Goal: Task Accomplishment & Management: Use online tool/utility

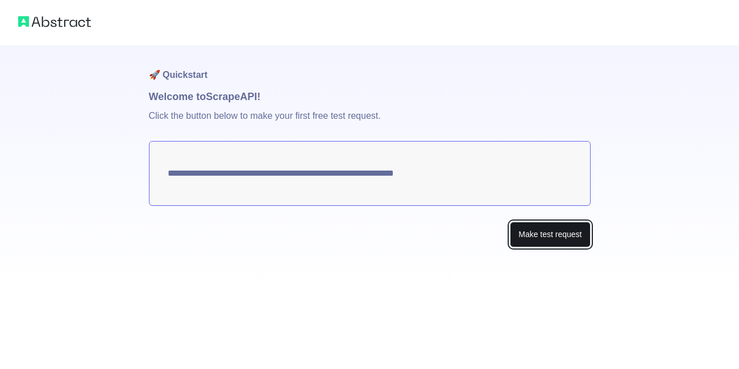
click at [532, 237] on button "Make test request" at bounding box center [550, 235] width 80 height 26
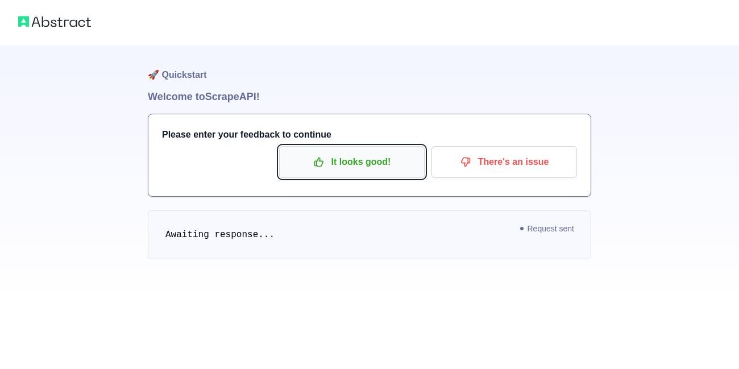
click at [356, 163] on p "It looks good!" at bounding box center [352, 161] width 128 height 19
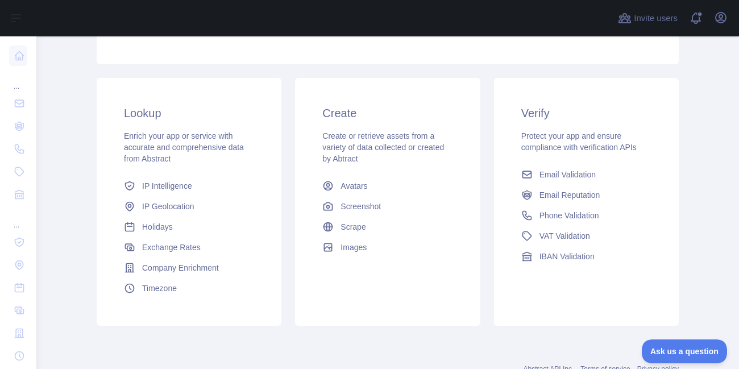
scroll to position [161, 0]
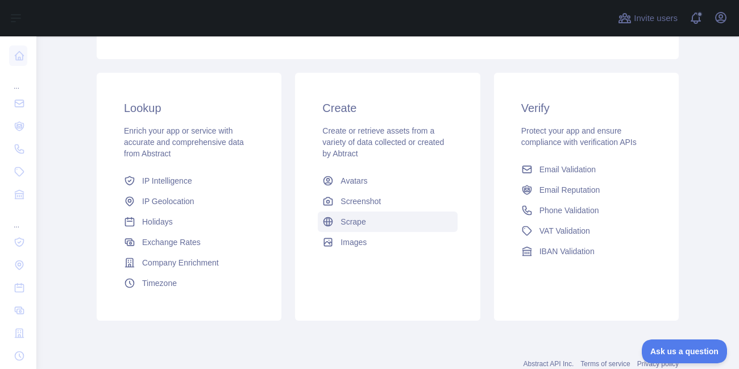
click at [341, 219] on span "Scrape" at bounding box center [353, 221] width 25 height 11
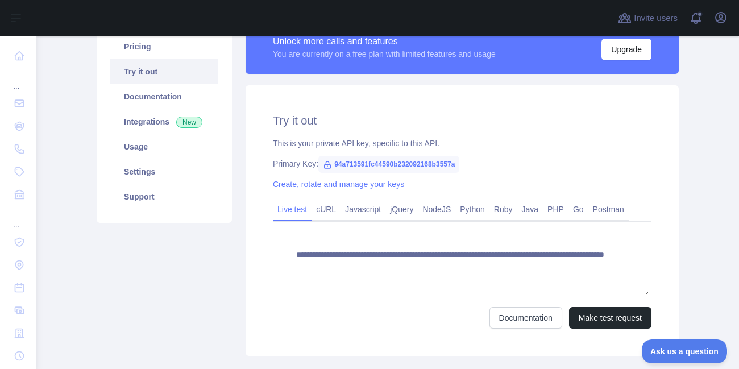
scroll to position [98, 0]
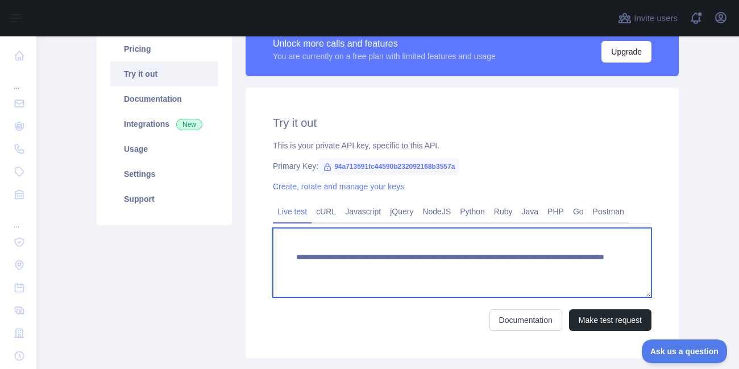
drag, startPoint x: 284, startPoint y: 255, endPoint x: 603, endPoint y: 275, distance: 319.5
click at [603, 275] on textarea "**********" at bounding box center [462, 262] width 379 height 69
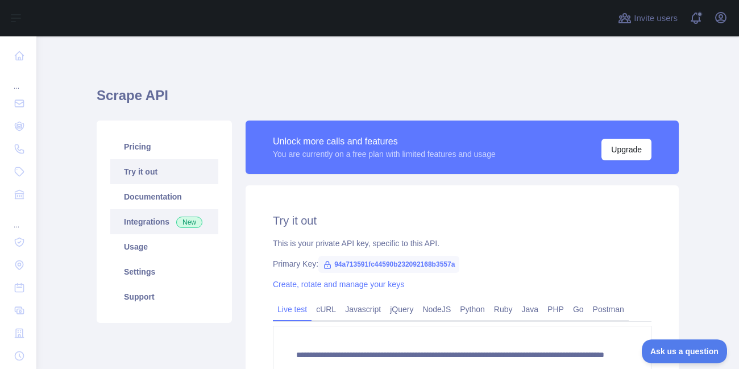
click at [190, 220] on span "New" at bounding box center [189, 222] width 26 height 11
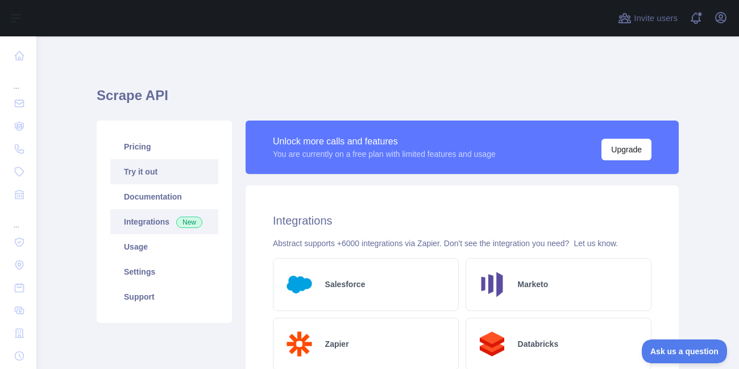
click at [175, 168] on link "Try it out" at bounding box center [164, 171] width 108 height 25
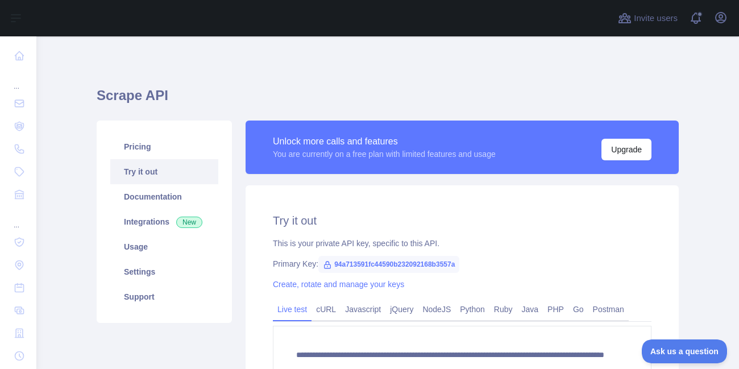
scroll to position [171, 0]
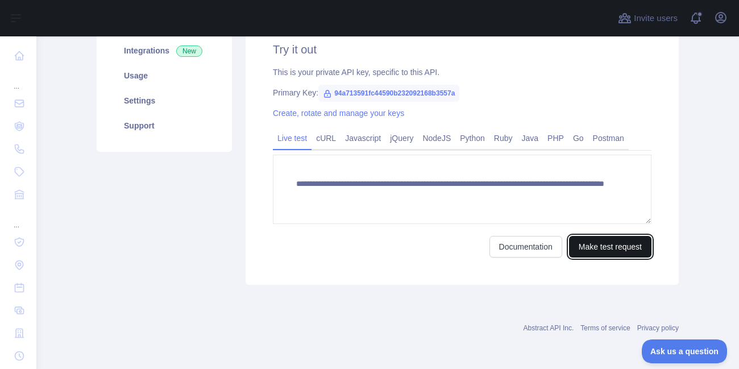
click at [590, 246] on button "Make test request" at bounding box center [610, 247] width 82 height 22
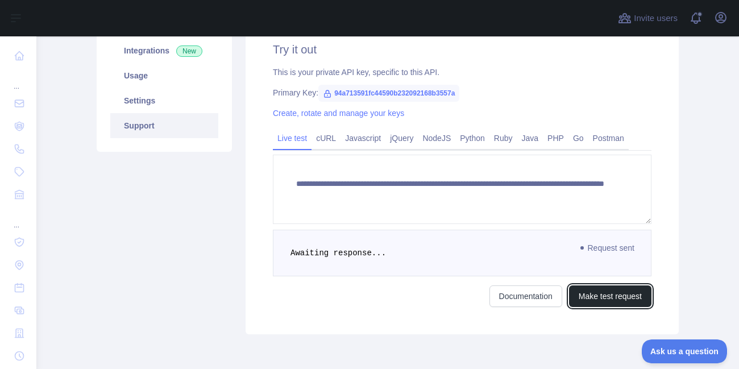
scroll to position [0, 0]
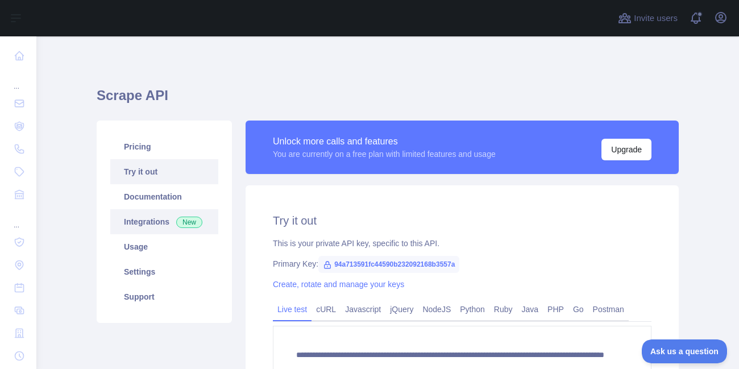
click at [147, 223] on link "Integrations New" at bounding box center [164, 221] width 108 height 25
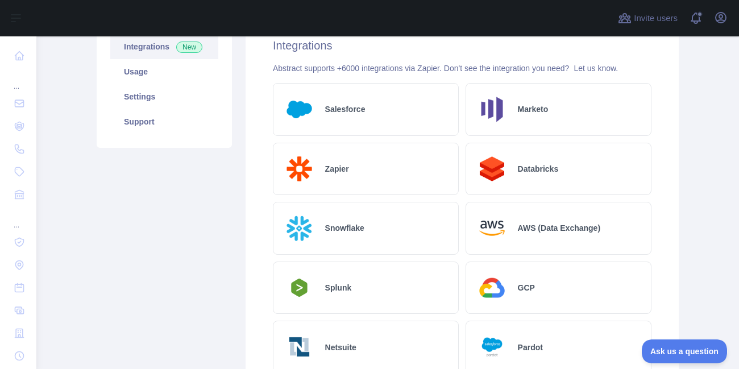
scroll to position [130, 0]
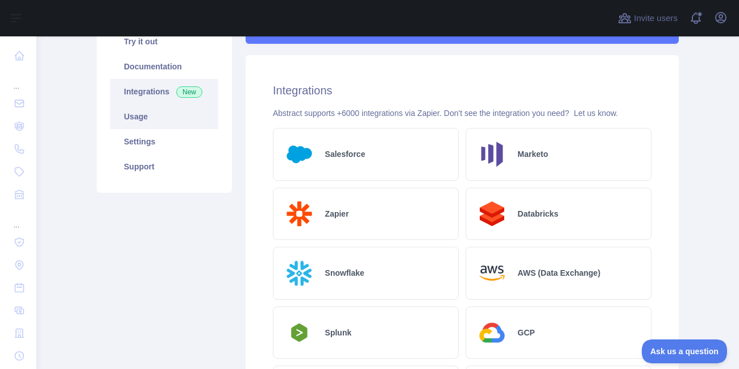
click at [150, 118] on link "Usage" at bounding box center [164, 116] width 108 height 25
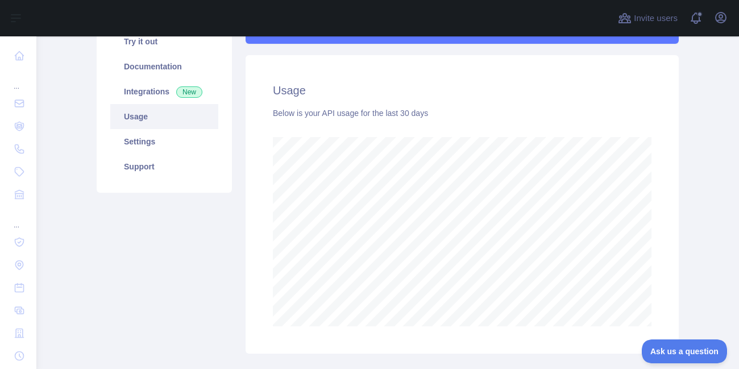
scroll to position [333, 694]
click at [144, 146] on link "Settings" at bounding box center [164, 141] width 108 height 25
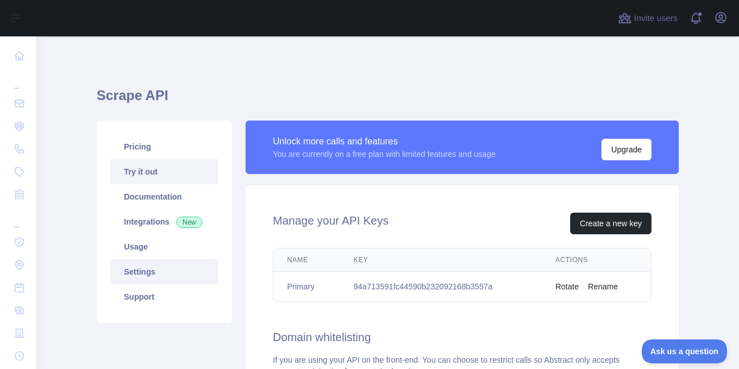
click at [136, 172] on link "Try it out" at bounding box center [164, 171] width 108 height 25
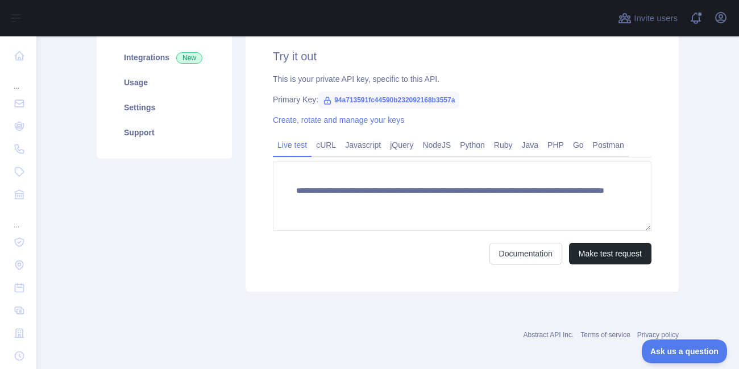
scroll to position [171, 0]
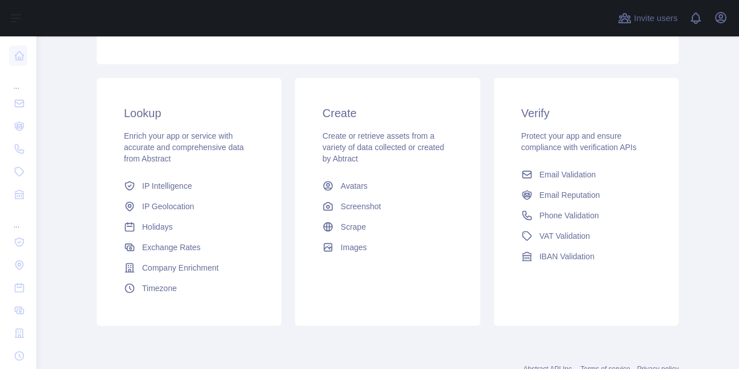
scroll to position [197, 0]
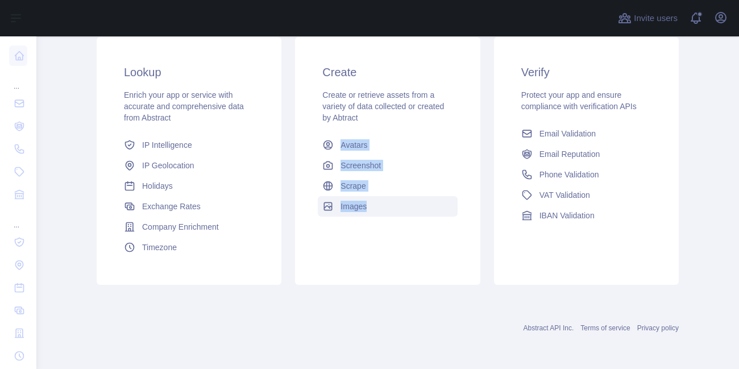
drag, startPoint x: 302, startPoint y: 128, endPoint x: 401, endPoint y: 210, distance: 128.0
click at [401, 210] on div "Create Create or retrieve assets from a variety of data collected or created by…" at bounding box center [387, 140] width 185 height 207
click at [405, 212] on link "Images" at bounding box center [387, 206] width 139 height 20
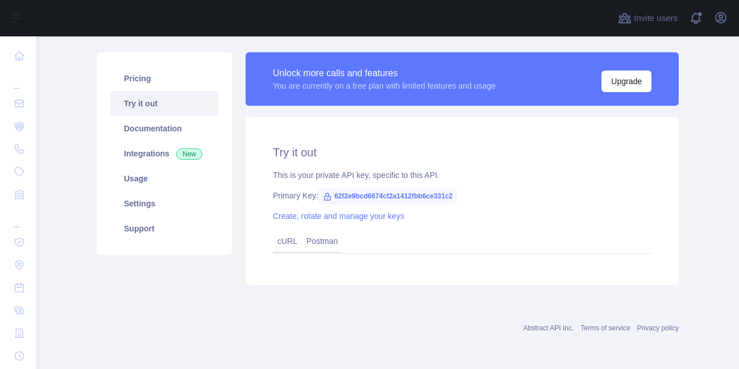
scroll to position [68, 0]
click at [409, 256] on div "Try it out This is your private API key, specific to this API. Primary Key: 62f…" at bounding box center [462, 201] width 433 height 168
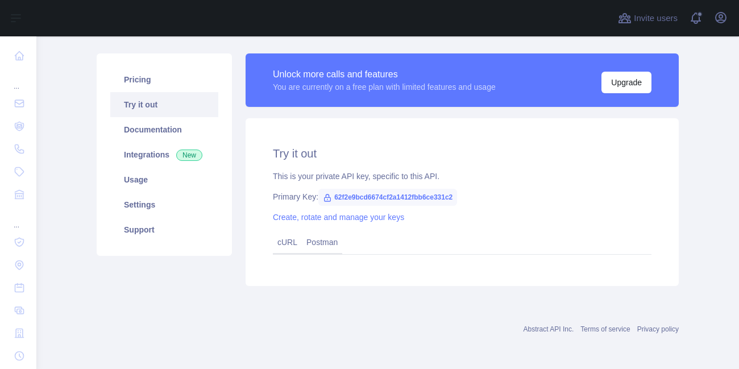
scroll to position [0, 0]
